Goal: Transaction & Acquisition: Purchase product/service

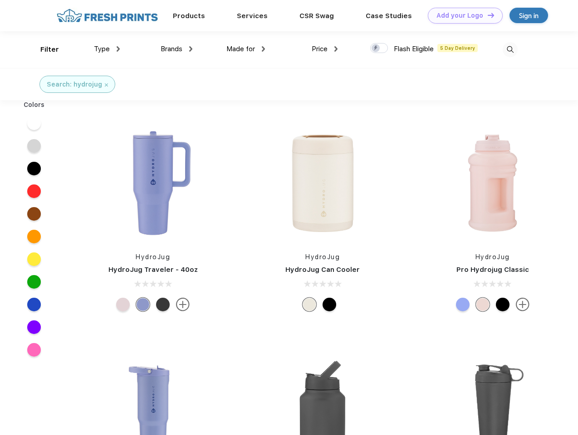
click at [462, 15] on link "Add your Logo Design Tool" at bounding box center [465, 16] width 75 height 16
click at [0, 0] on div "Design Tool" at bounding box center [0, 0] width 0 height 0
click at [486, 15] on link "Add your Logo Design Tool" at bounding box center [465, 16] width 75 height 16
click at [44, 49] on div "Filter" at bounding box center [49, 49] width 19 height 10
click at [107, 49] on span "Type" at bounding box center [102, 49] width 16 height 8
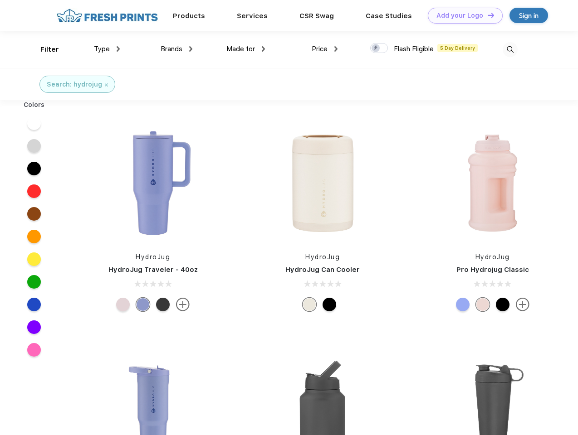
click at [176, 49] on span "Brands" at bounding box center [171, 49] width 22 height 8
click at [246, 49] on span "Made for" at bounding box center [240, 49] width 29 height 8
click at [325, 49] on span "Price" at bounding box center [319, 49] width 16 height 8
click at [379, 49] on div at bounding box center [379, 48] width 18 height 10
click at [376, 49] on input "checkbox" at bounding box center [373, 46] width 6 height 6
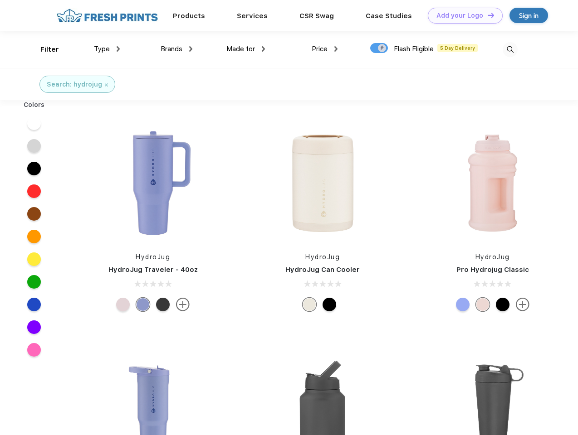
click at [510, 49] on img at bounding box center [509, 49] width 15 height 15
